Goal: Task Accomplishment & Management: Use online tool/utility

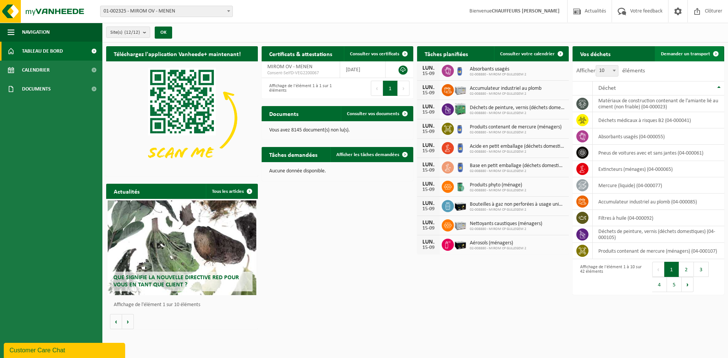
click at [697, 48] on link "Demander un transport" at bounding box center [688, 53] width 69 height 15
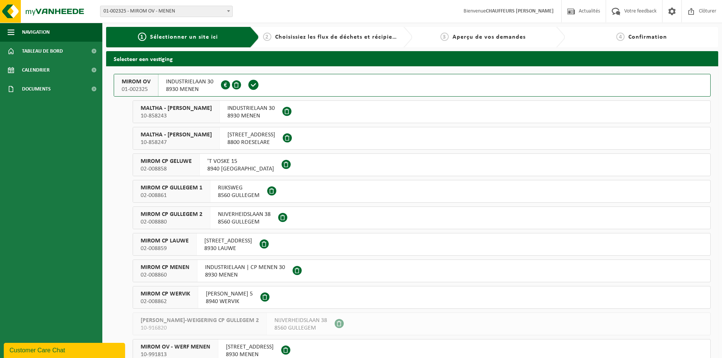
click at [130, 80] on span "MIROM OV" at bounding box center [136, 82] width 29 height 8
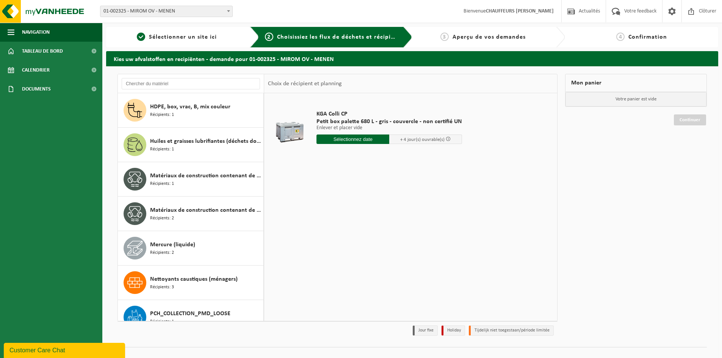
scroll to position [644, 0]
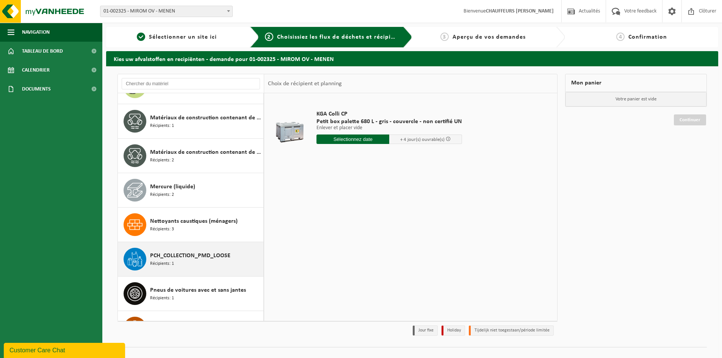
click at [154, 259] on span "PCH_COLLECTION_PMD_LOOSE" at bounding box center [190, 255] width 80 height 9
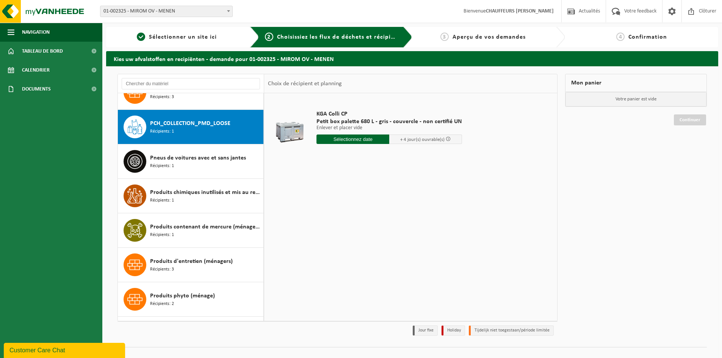
scroll to position [793, 0]
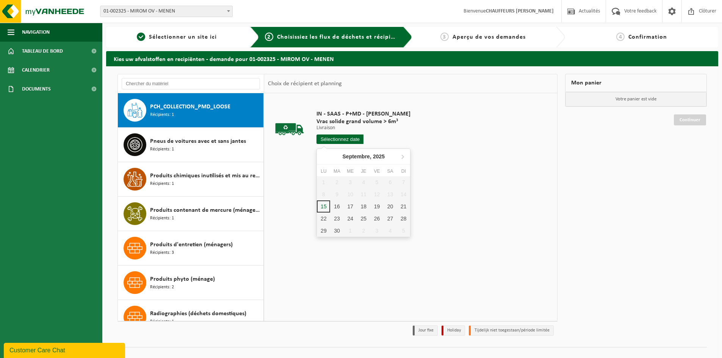
click at [346, 142] on input "text" at bounding box center [339, 139] width 47 height 9
click at [337, 206] on div "16" at bounding box center [336, 206] width 13 height 12
type input "à partir de 2025-09-16"
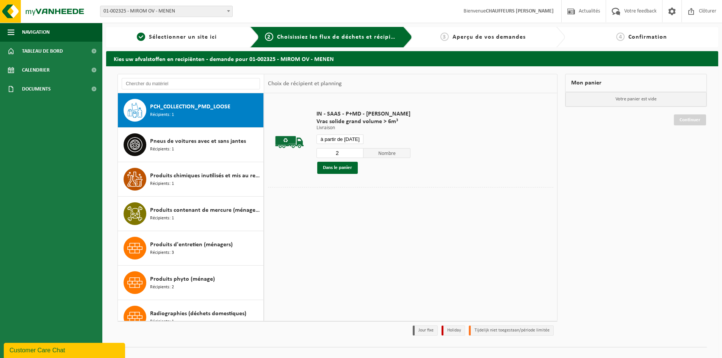
click at [356, 151] on input "2" at bounding box center [339, 153] width 47 height 10
click at [356, 151] on input "3" at bounding box center [339, 153] width 47 height 10
click at [356, 151] on input "4" at bounding box center [339, 153] width 47 height 10
click at [356, 151] on input "5" at bounding box center [339, 153] width 47 height 10
type input "4"
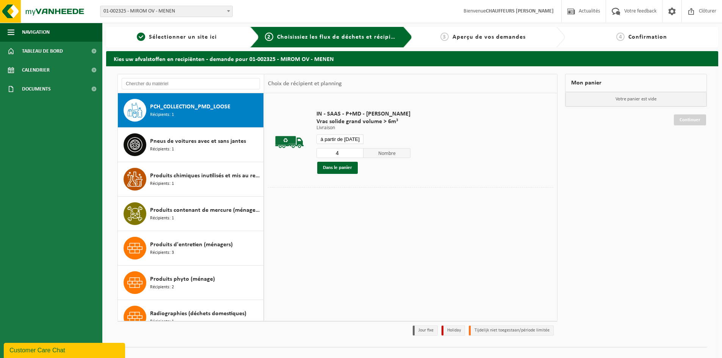
click at [357, 155] on input "4" at bounding box center [339, 153] width 47 height 10
click at [341, 166] on button "Dans le panier" at bounding box center [337, 168] width 41 height 12
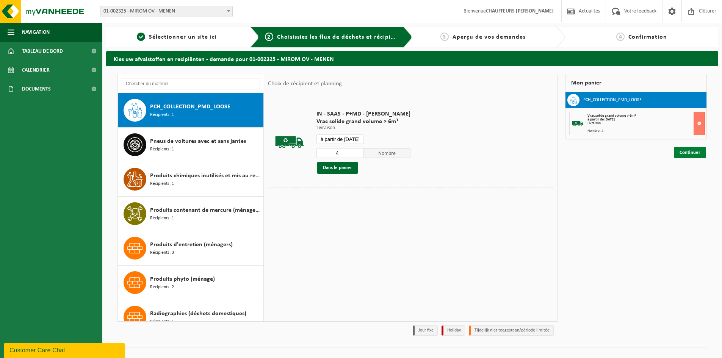
click at [694, 153] on link "Continuer" at bounding box center [690, 152] width 32 height 11
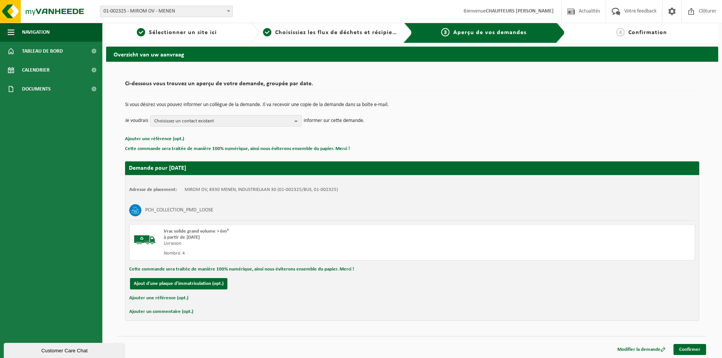
scroll to position [6, 0]
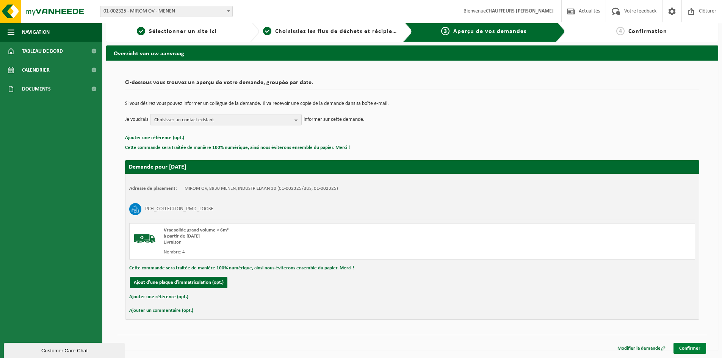
click at [694, 348] on link "Confirmer" at bounding box center [689, 348] width 33 height 11
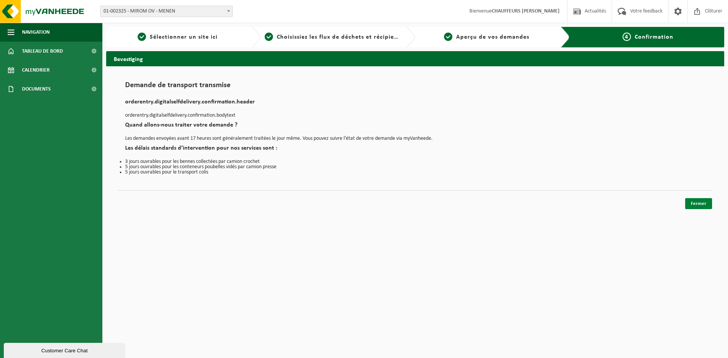
click at [700, 201] on link "Fermer" at bounding box center [698, 203] width 27 height 11
